Goal: Find specific page/section: Find specific page/section

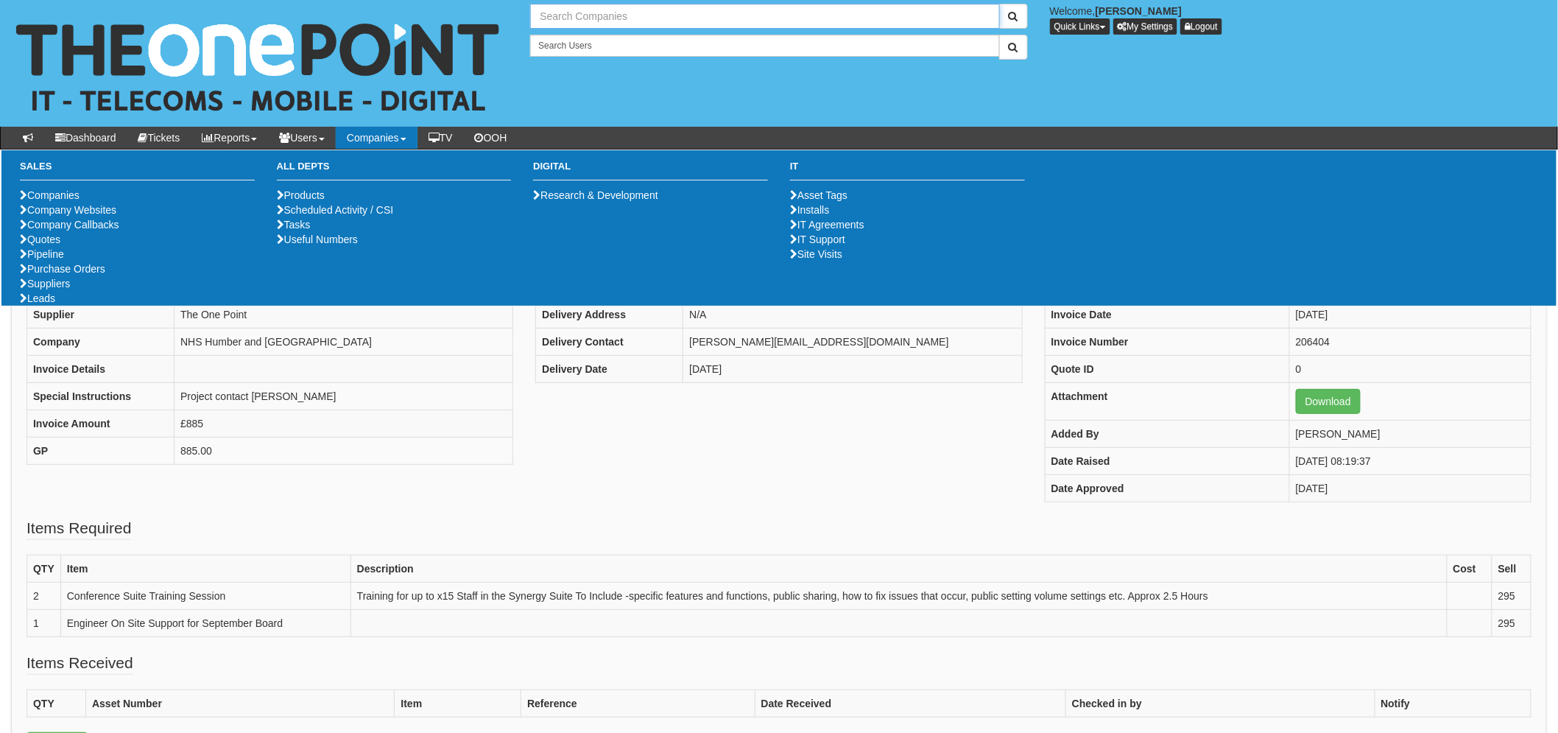
click at [635, 16] on input "text" at bounding box center [764, 16] width 469 height 25
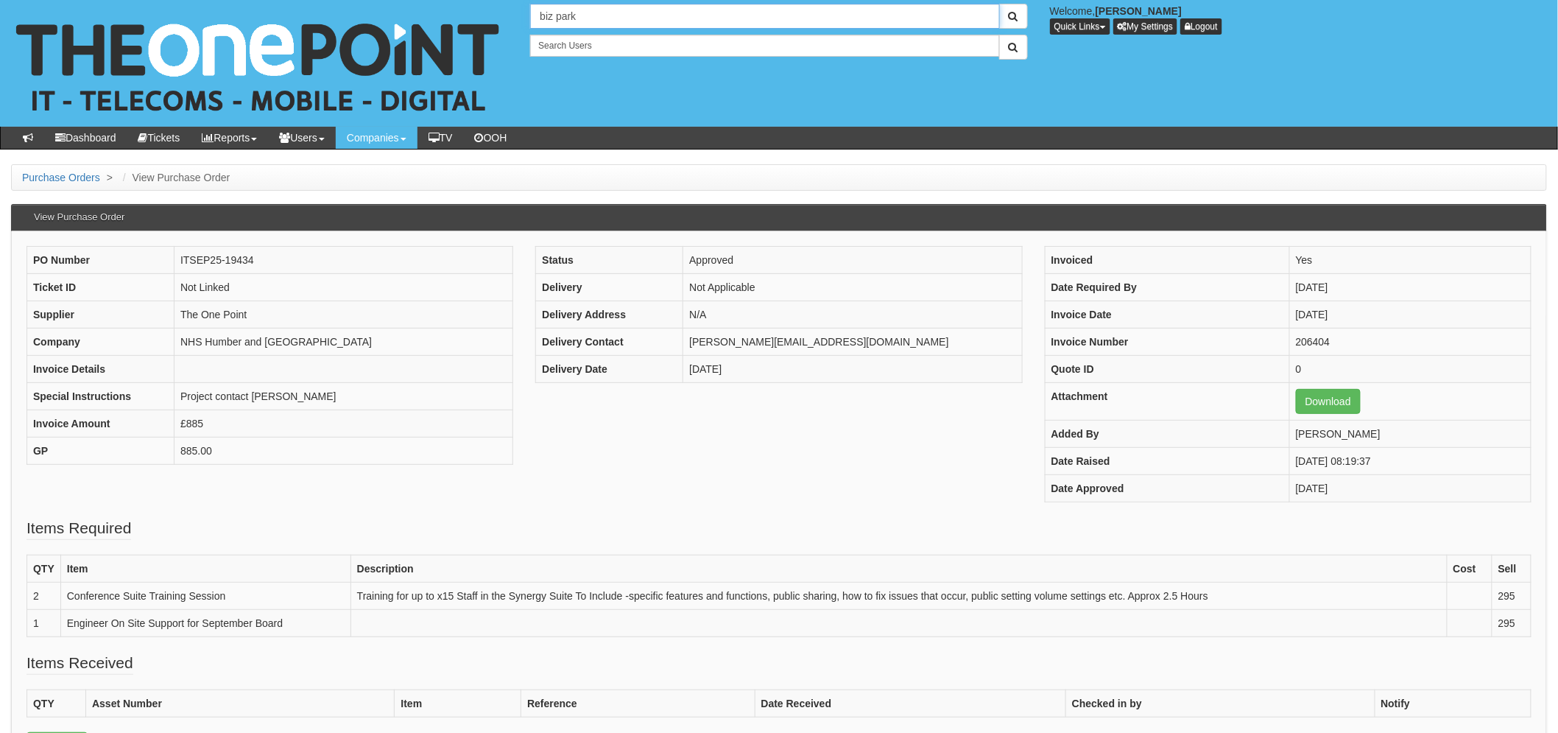
drag, startPoint x: 557, startPoint y: 16, endPoint x: 595, endPoint y: 2, distance: 40.8
click at [560, 15] on input "biz park" at bounding box center [764, 16] width 469 height 25
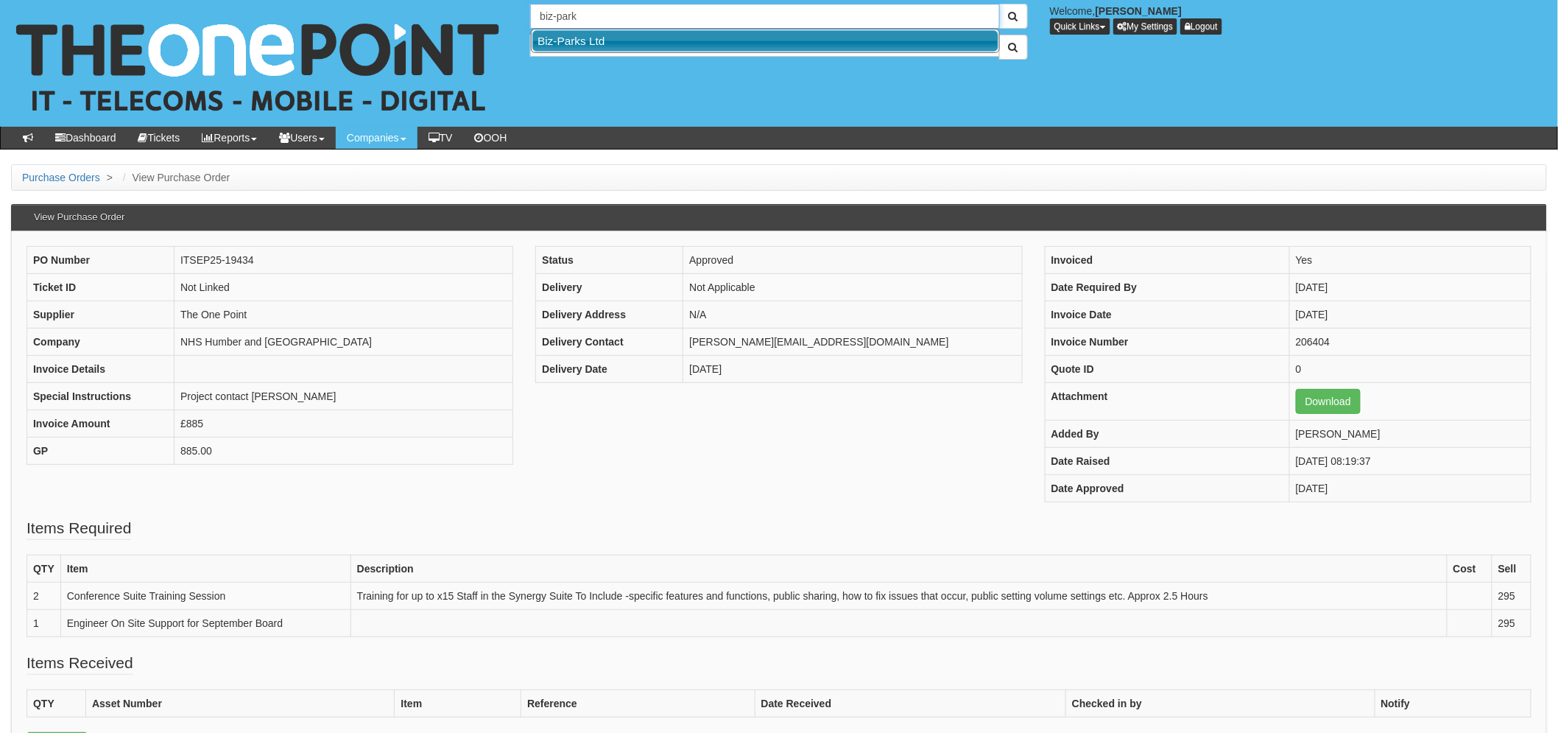
click at [602, 41] on link "Biz-Parks Ltd" at bounding box center [765, 40] width 466 height 21
type input "Biz-Parks Ltd"
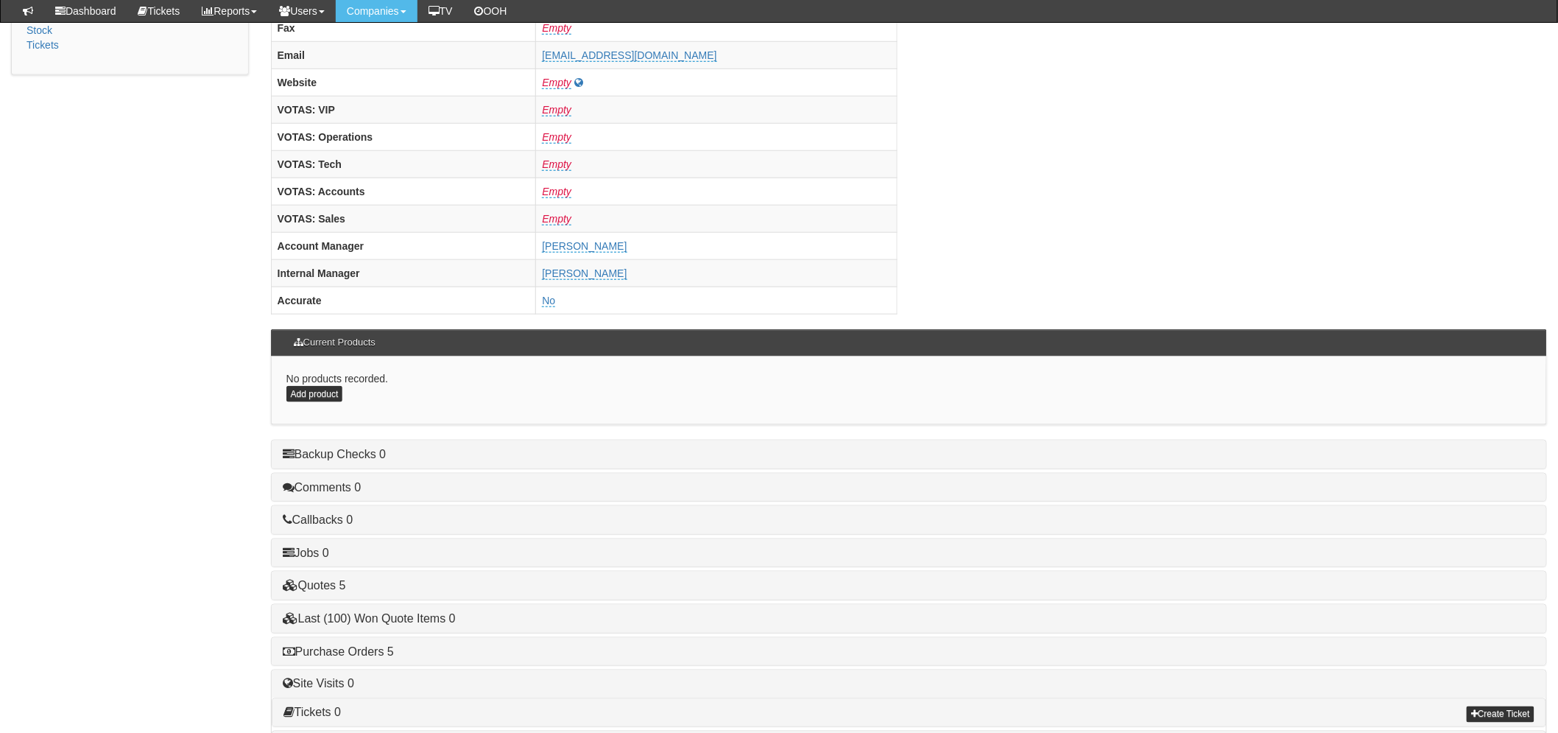
scroll to position [489, 0]
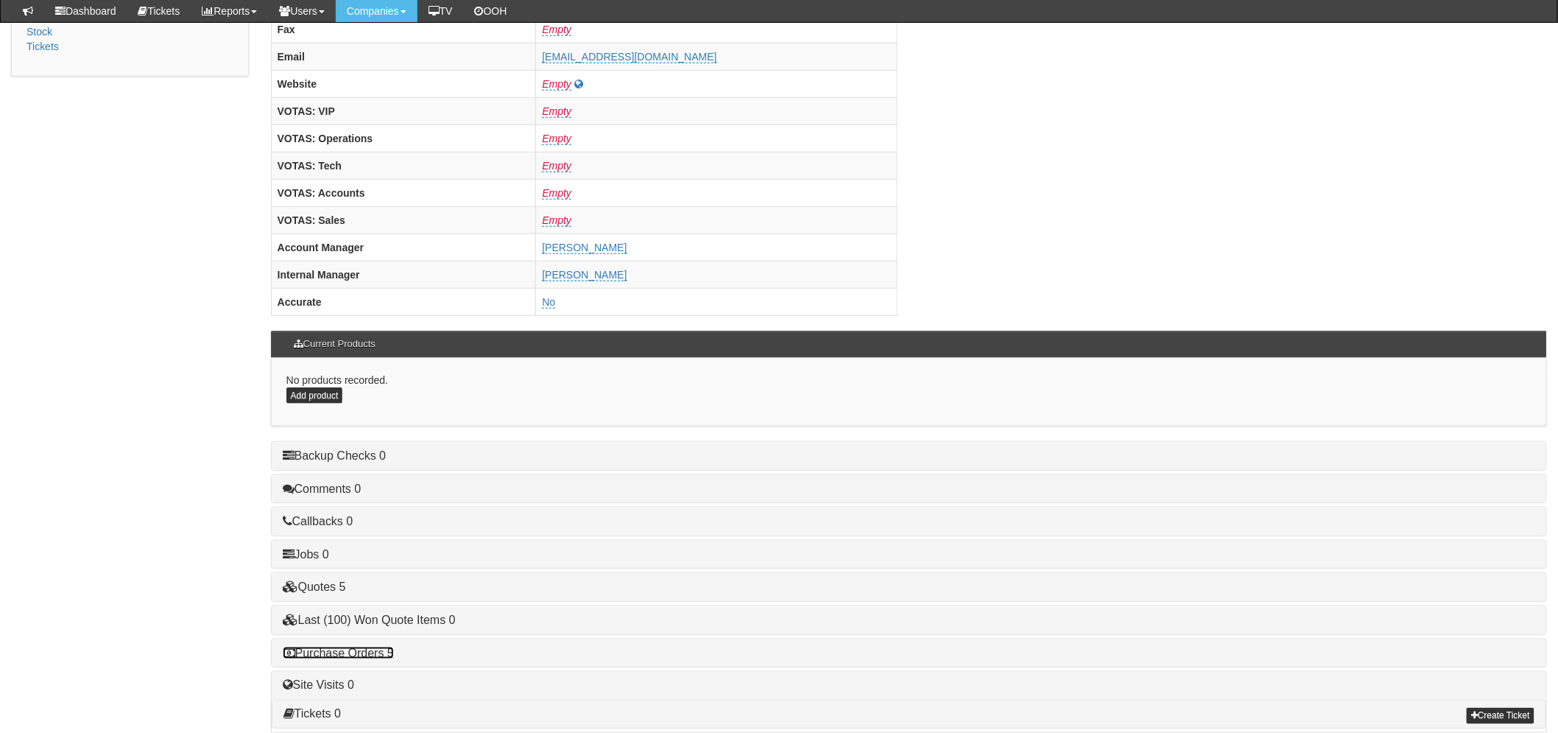
click at [352, 657] on link "Purchase Orders 5" at bounding box center [338, 652] width 111 height 13
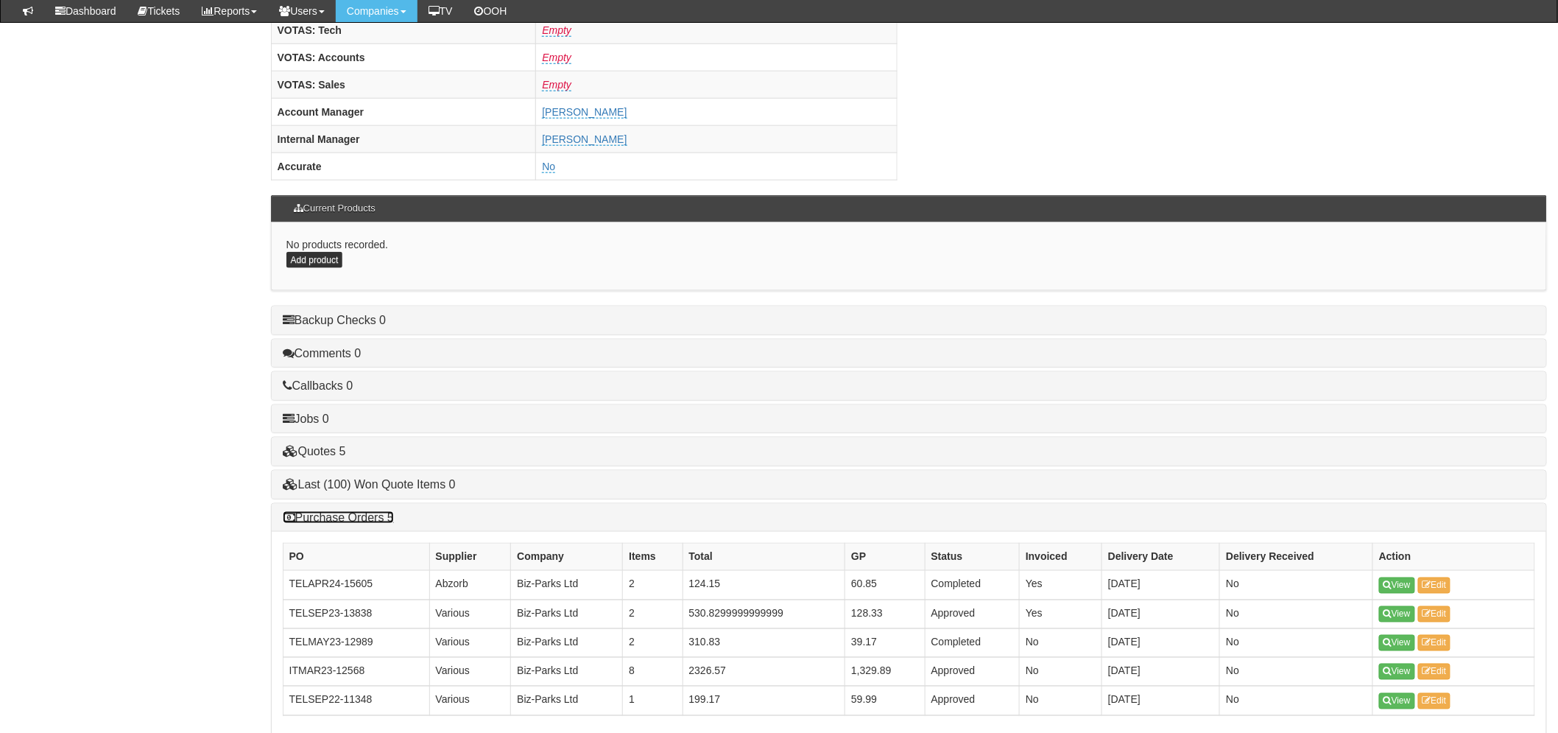
scroll to position [734, 0]
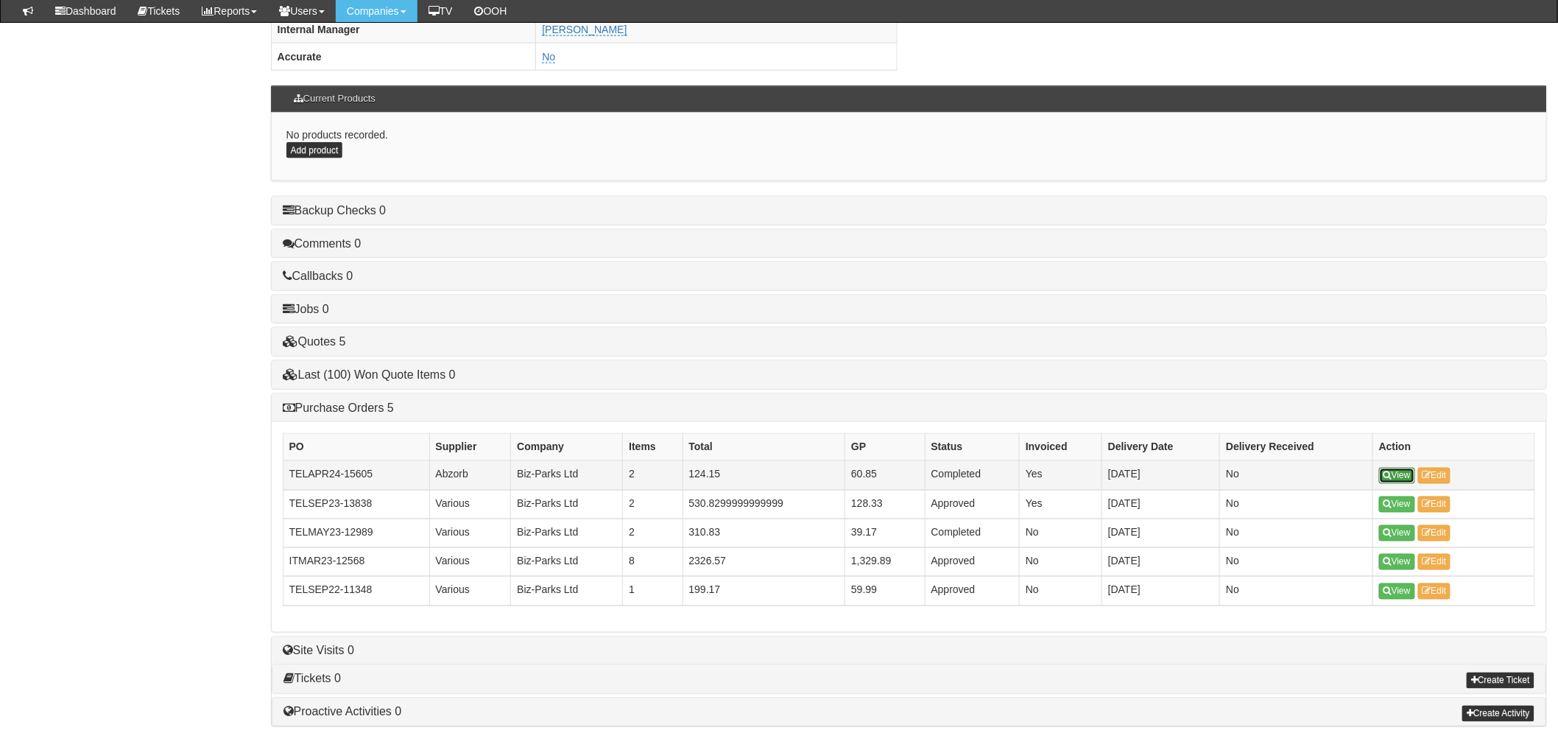
click at [1393, 472] on link "View" at bounding box center [1397, 476] width 36 height 16
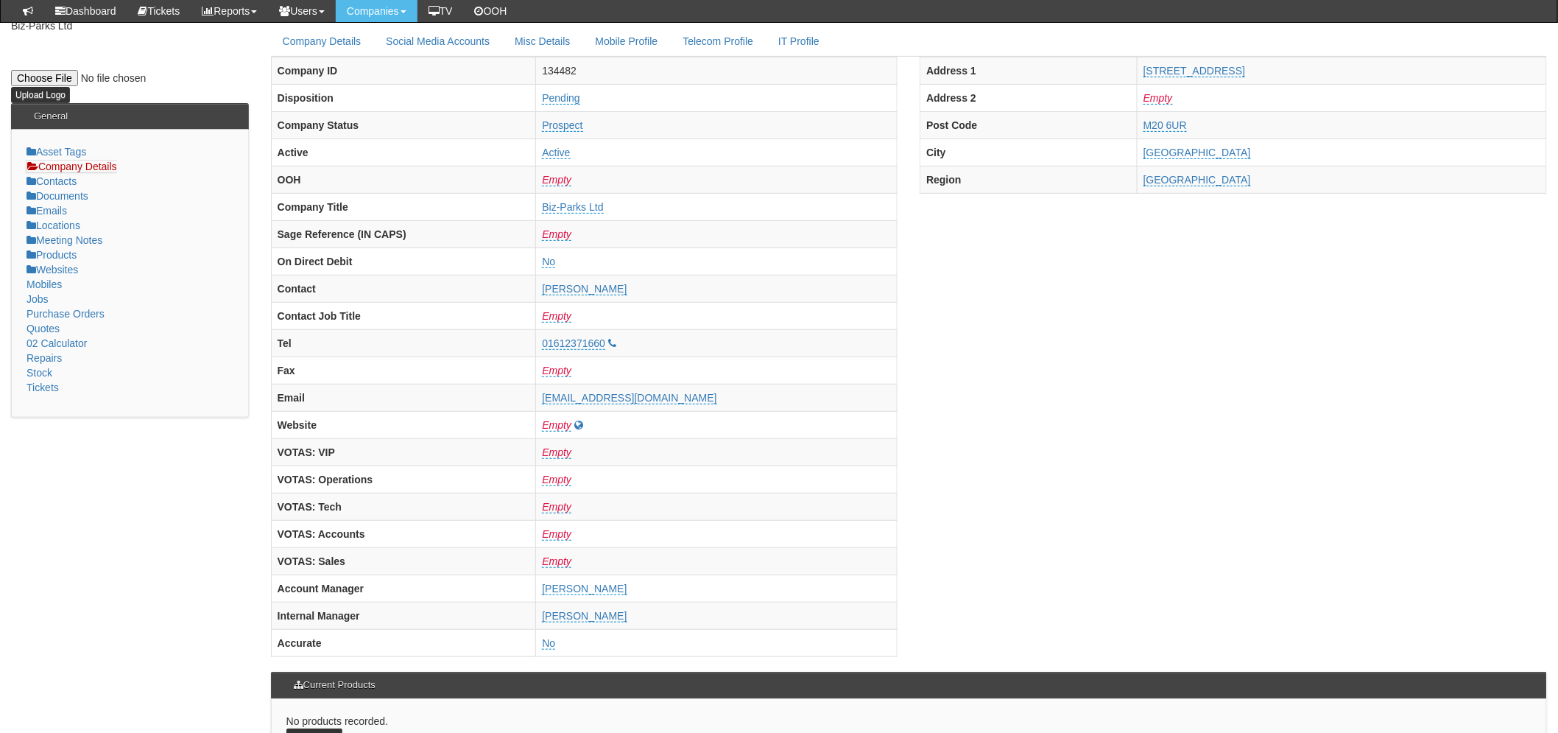
scroll to position [572, 0]
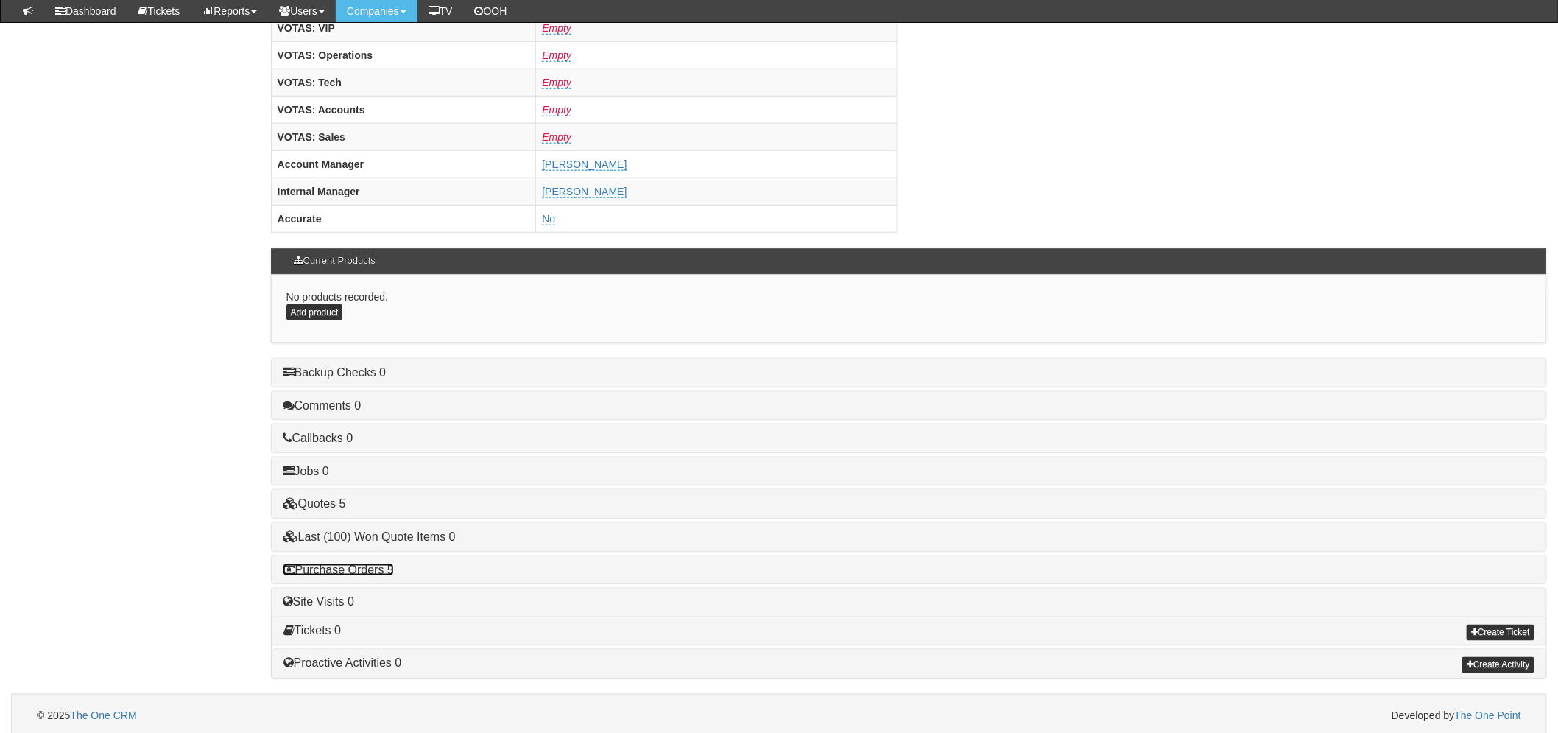
click at [357, 565] on link "Purchase Orders 5" at bounding box center [338, 569] width 111 height 13
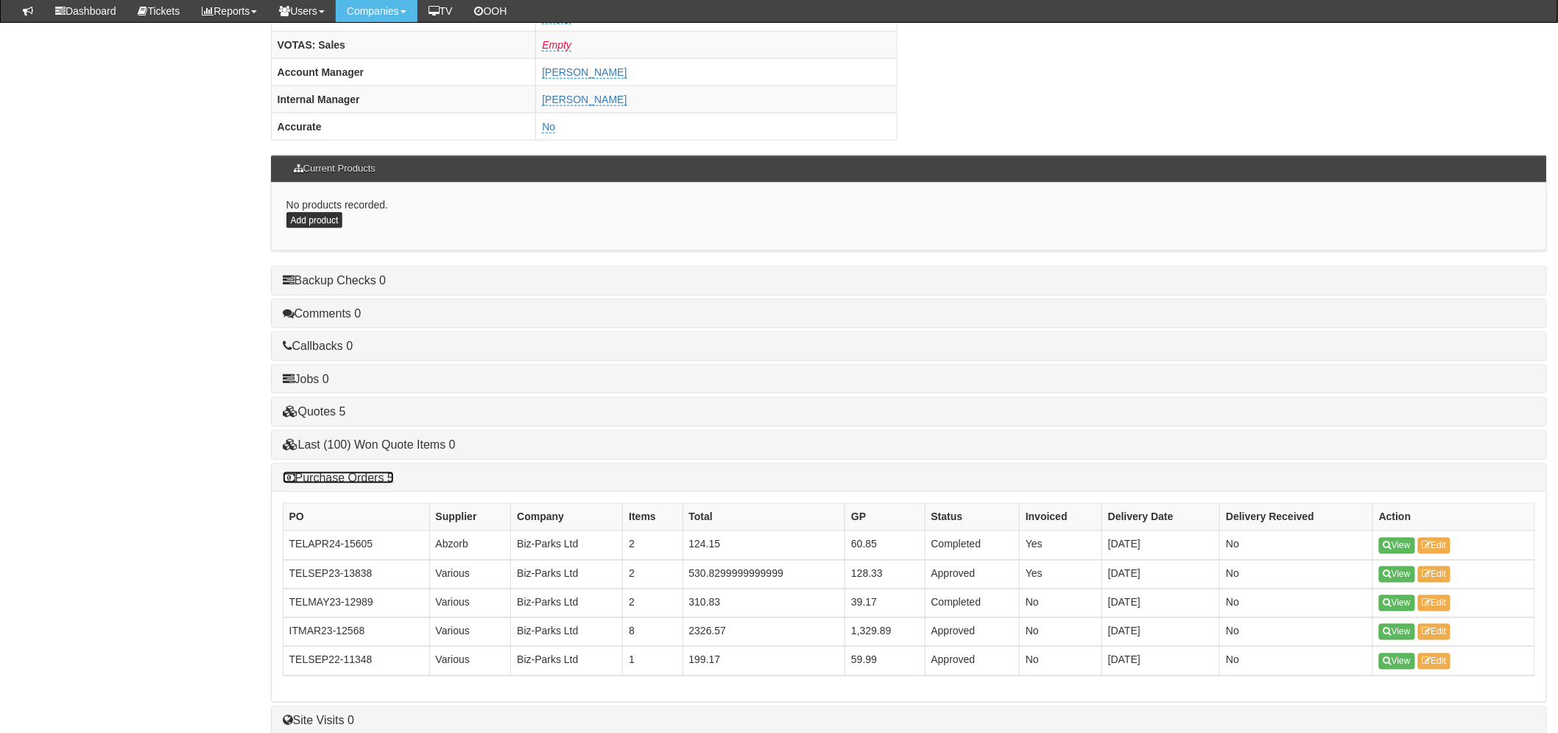
scroll to position [790, 0]
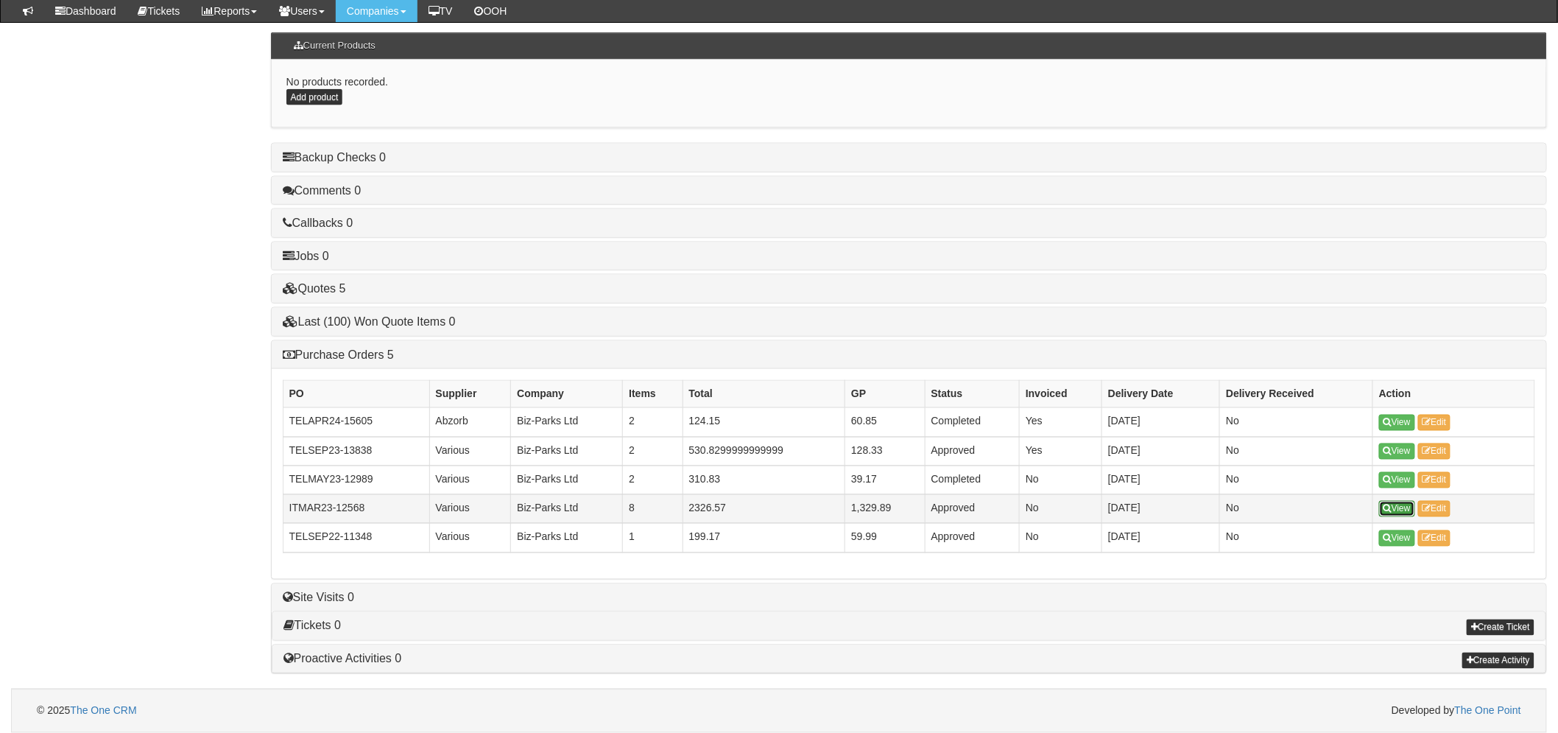
click at [1397, 505] on link "View" at bounding box center [1397, 509] width 36 height 16
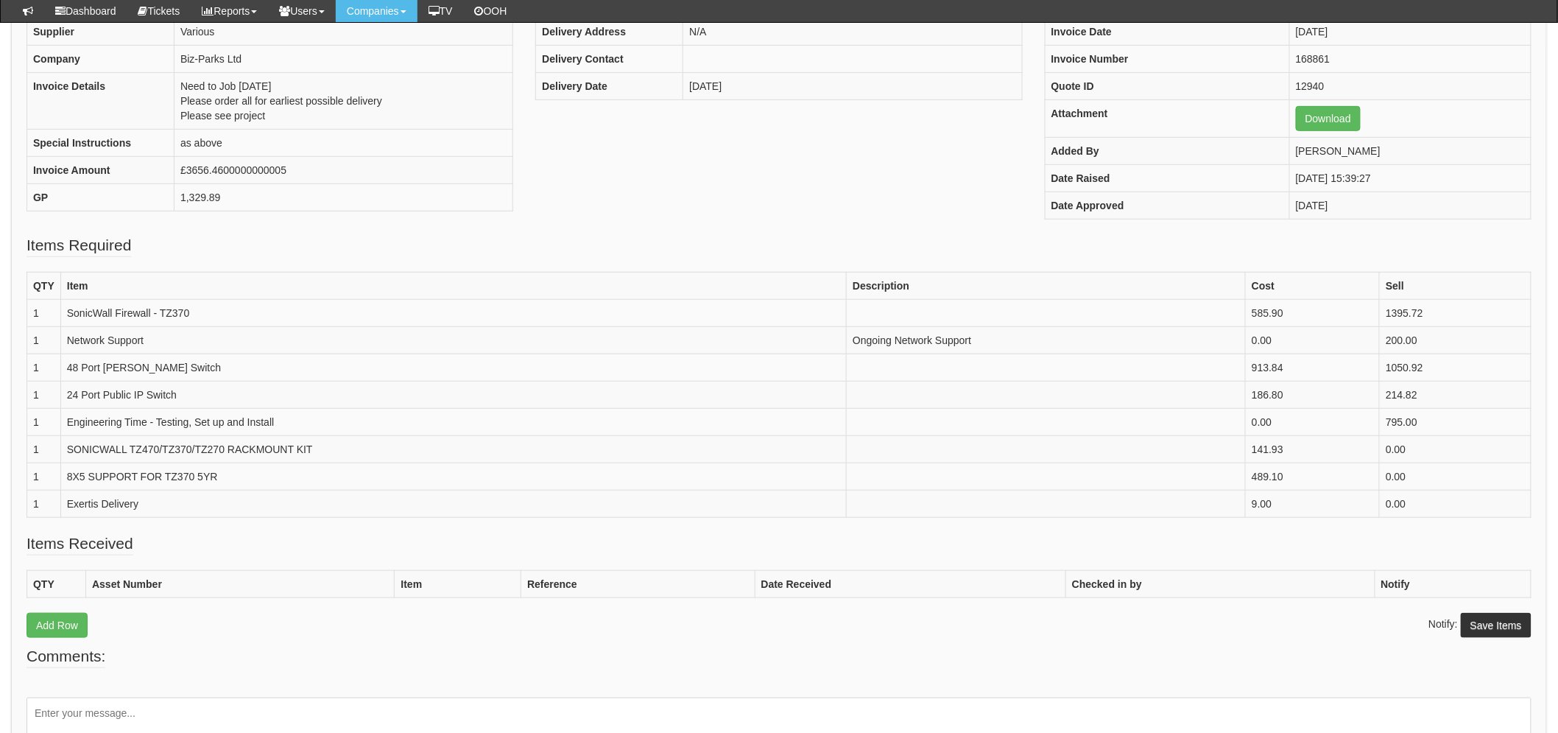
scroll to position [244, 0]
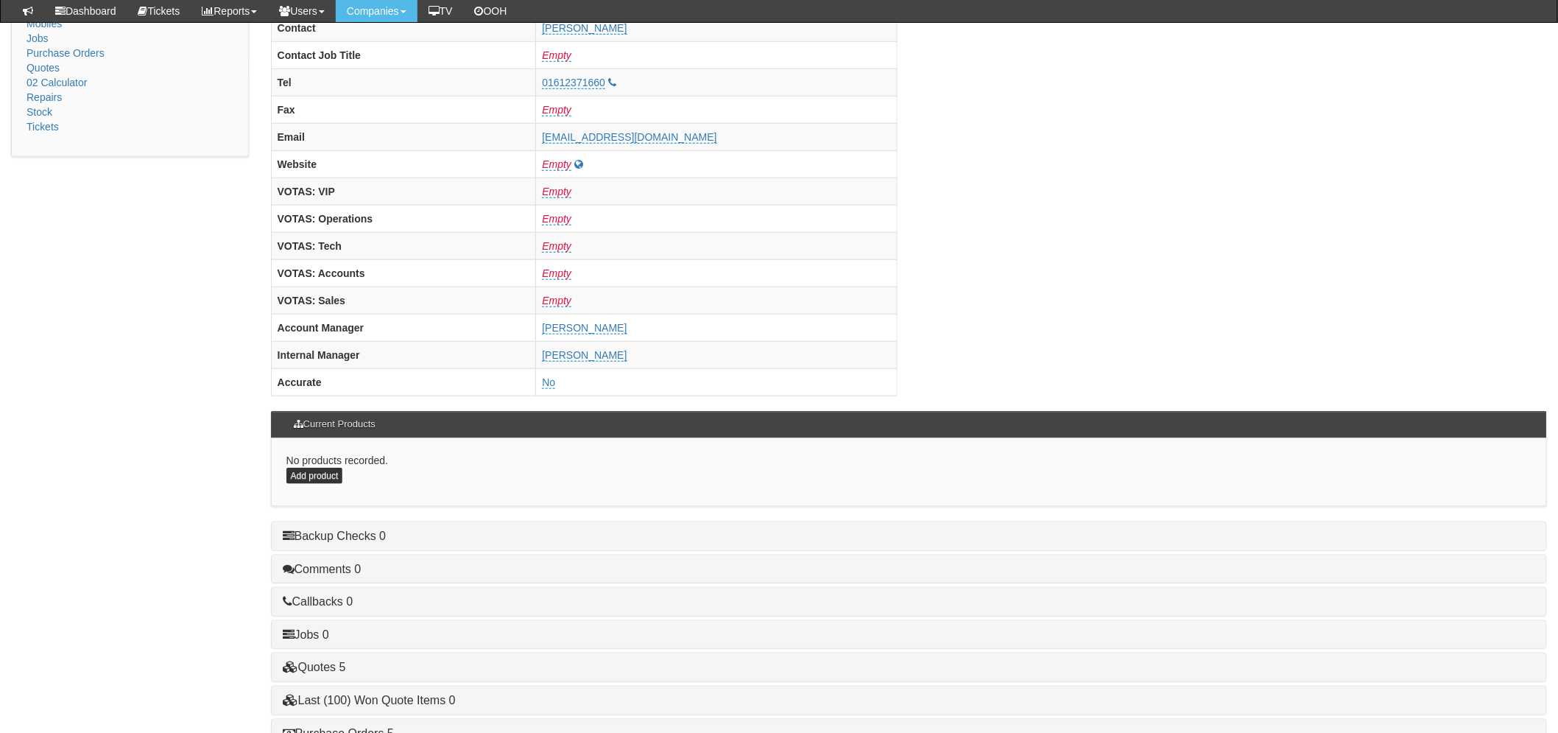
scroll to position [579, 0]
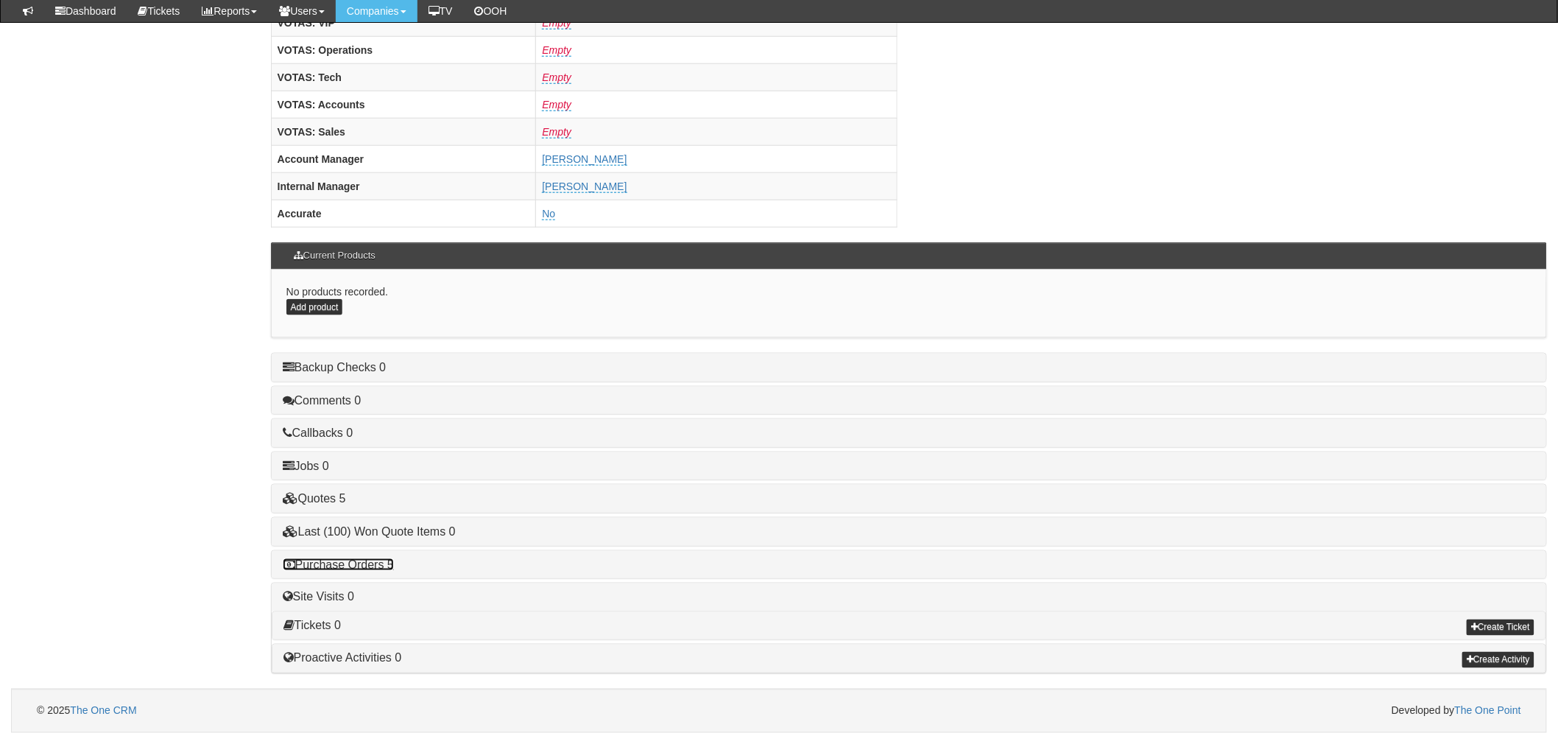
click at [358, 564] on link "Purchase Orders 5" at bounding box center [338, 564] width 111 height 13
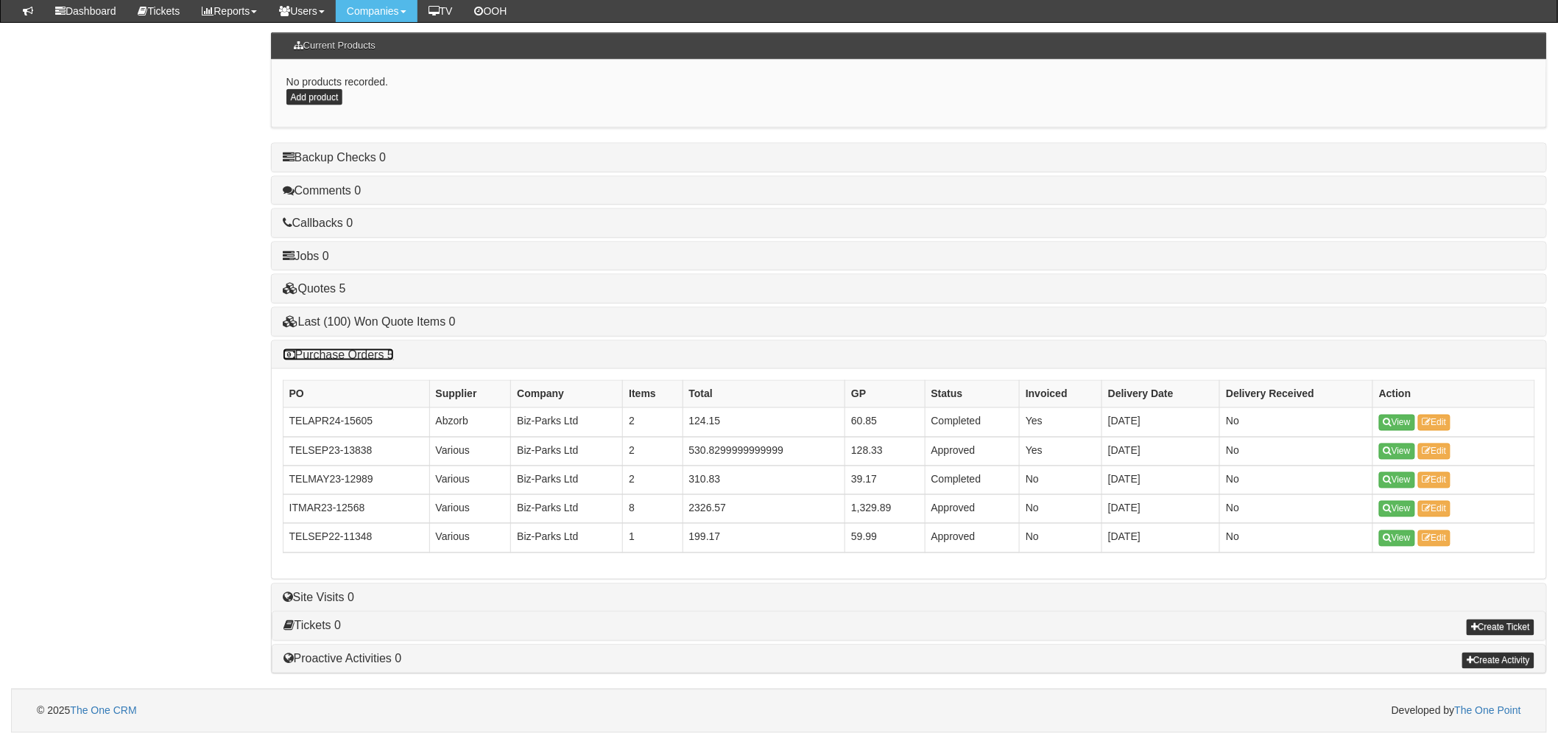
scroll to position [791, 0]
click at [1400, 535] on link "View" at bounding box center [1397, 538] width 36 height 16
